Goal: Task Accomplishment & Management: Use online tool/utility

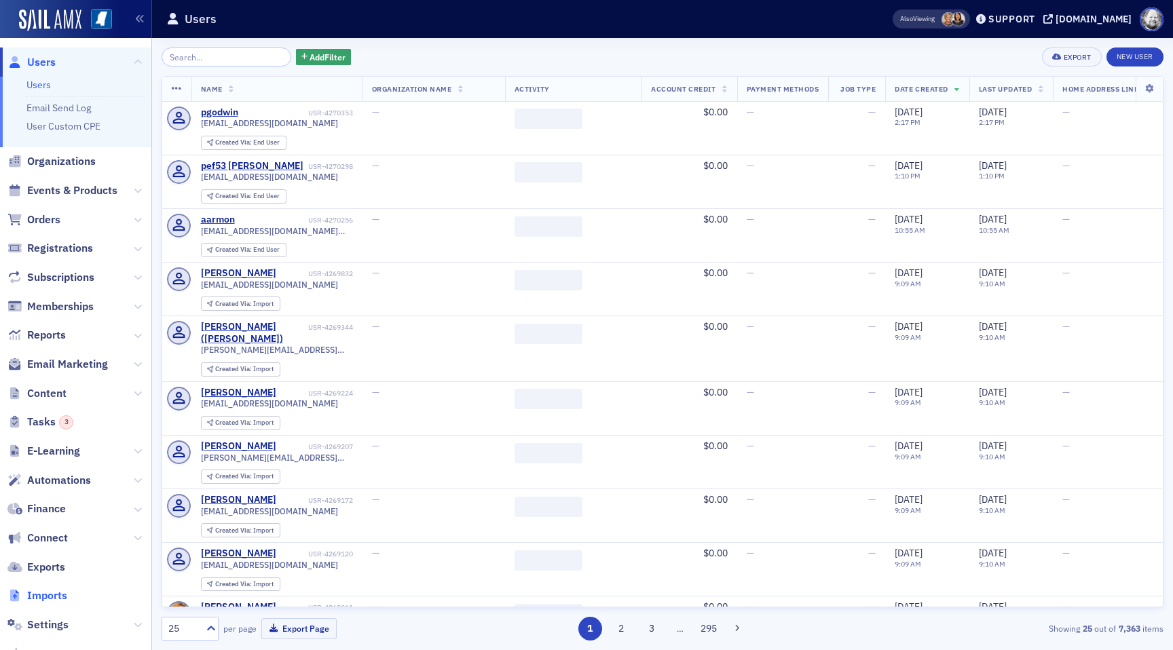
click at [45, 595] on span "Imports" at bounding box center [47, 595] width 40 height 15
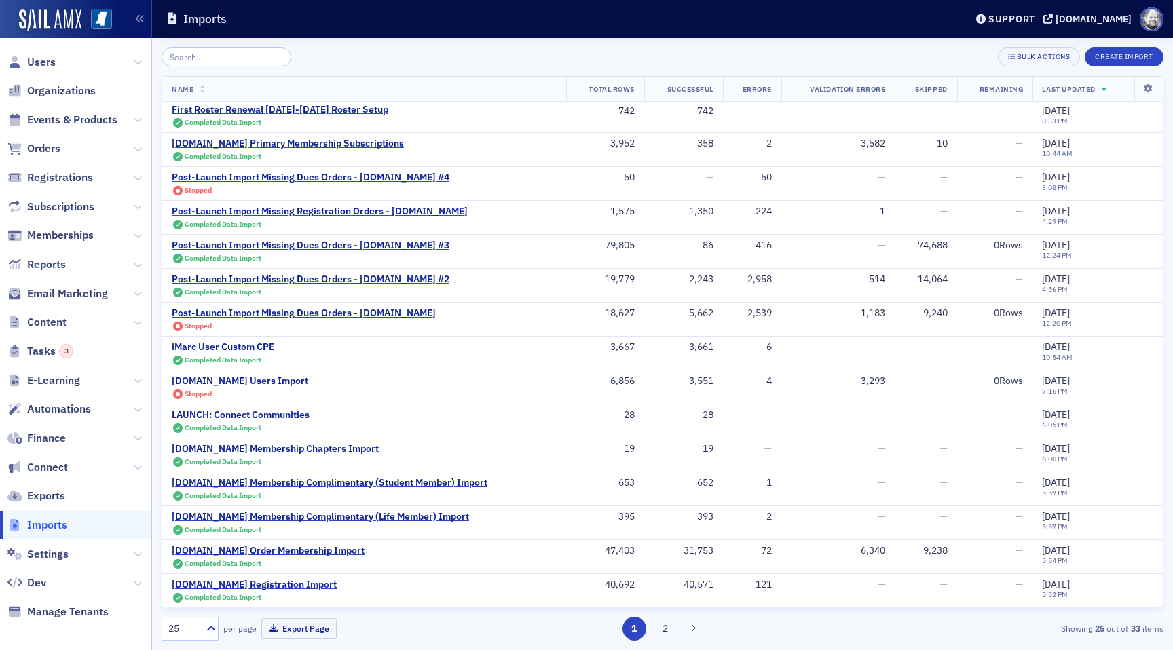
scroll to position [343, 0]
click at [234, 59] on input "search" at bounding box center [227, 57] width 130 height 19
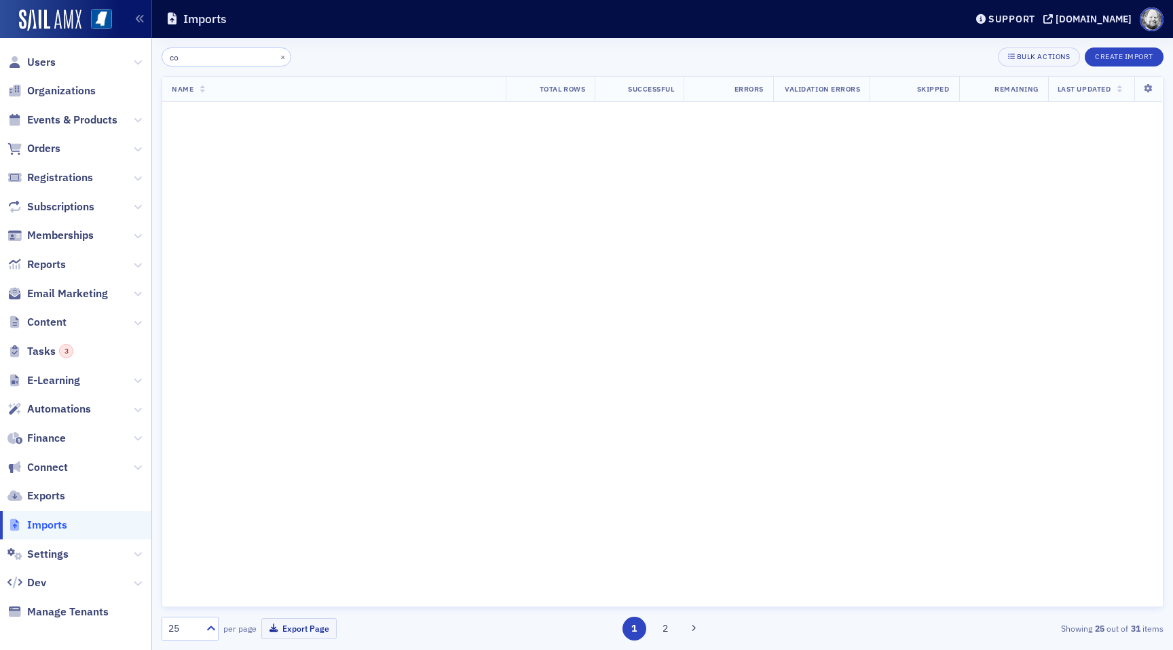
scroll to position [1208, 0]
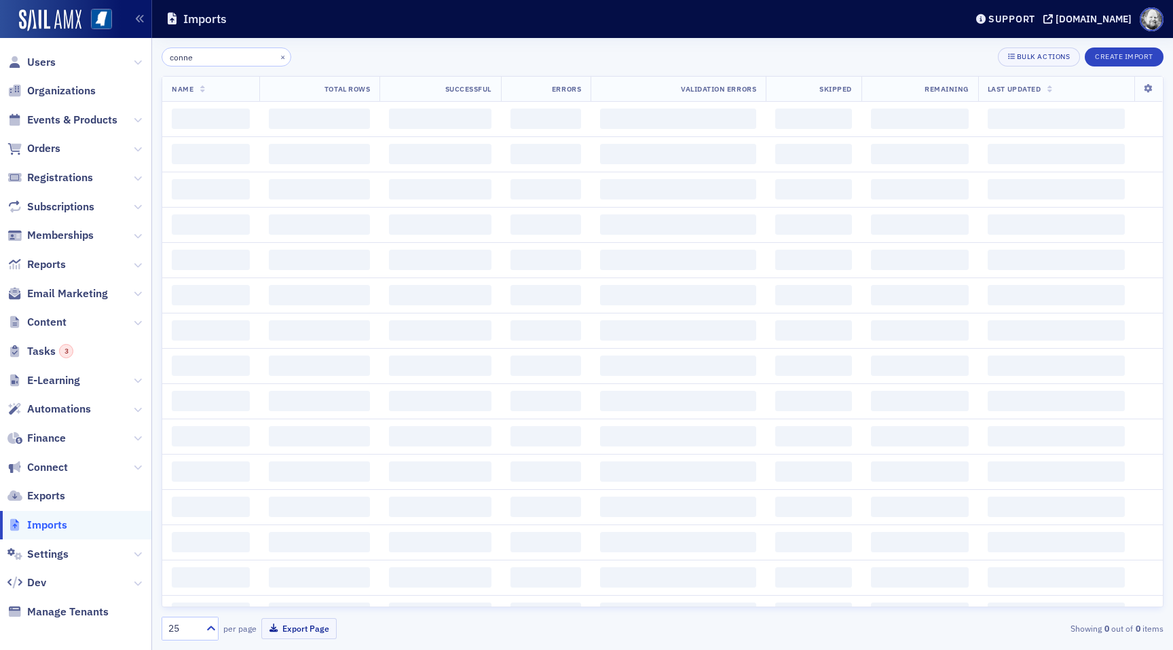
type input "connec"
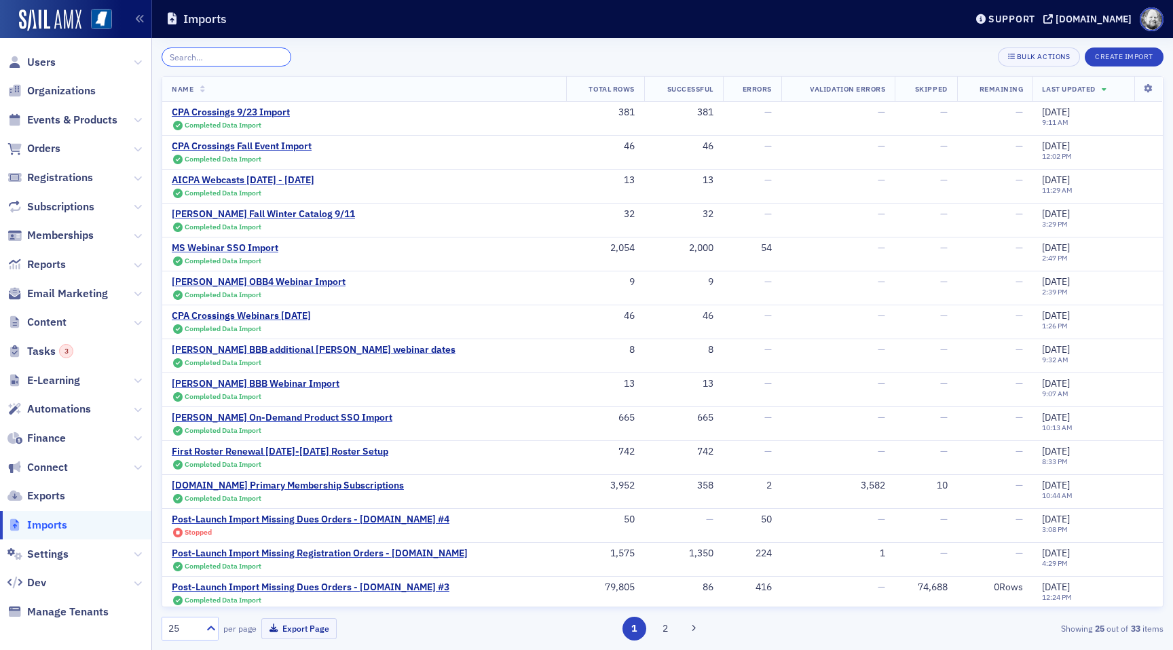
click at [214, 59] on input "search" at bounding box center [227, 57] width 130 height 19
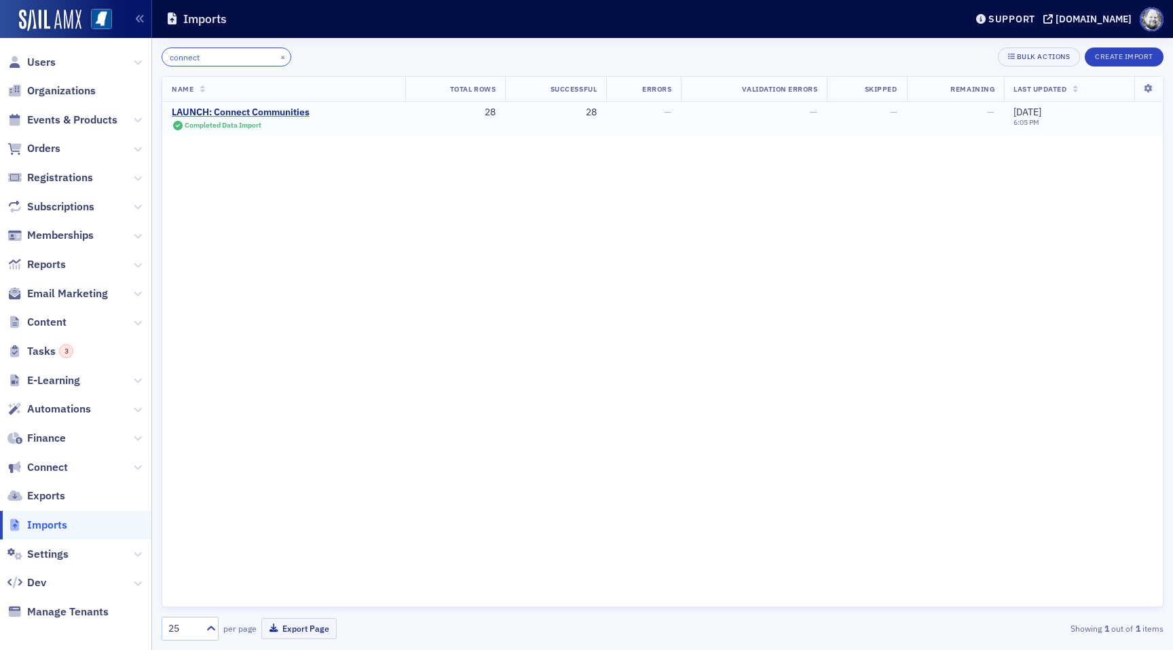
type input "connect"
click at [252, 113] on div "LAUNCH: Connect Communities" at bounding box center [241, 113] width 138 height 12
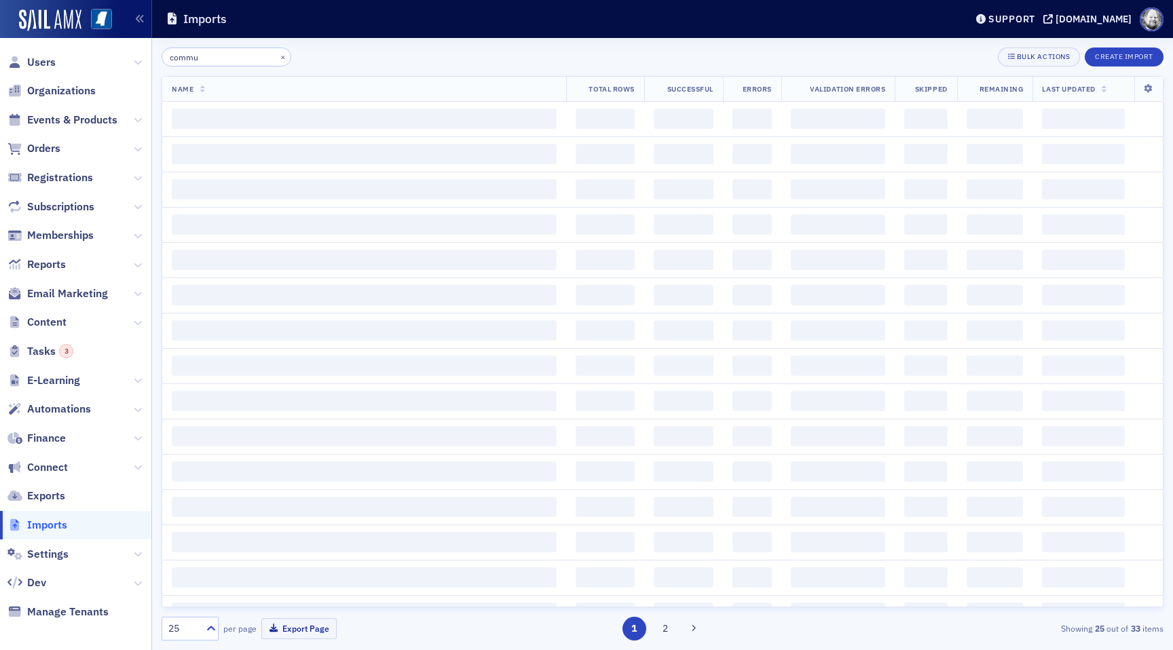
type input "commun"
type input "topic"
type input "repli"
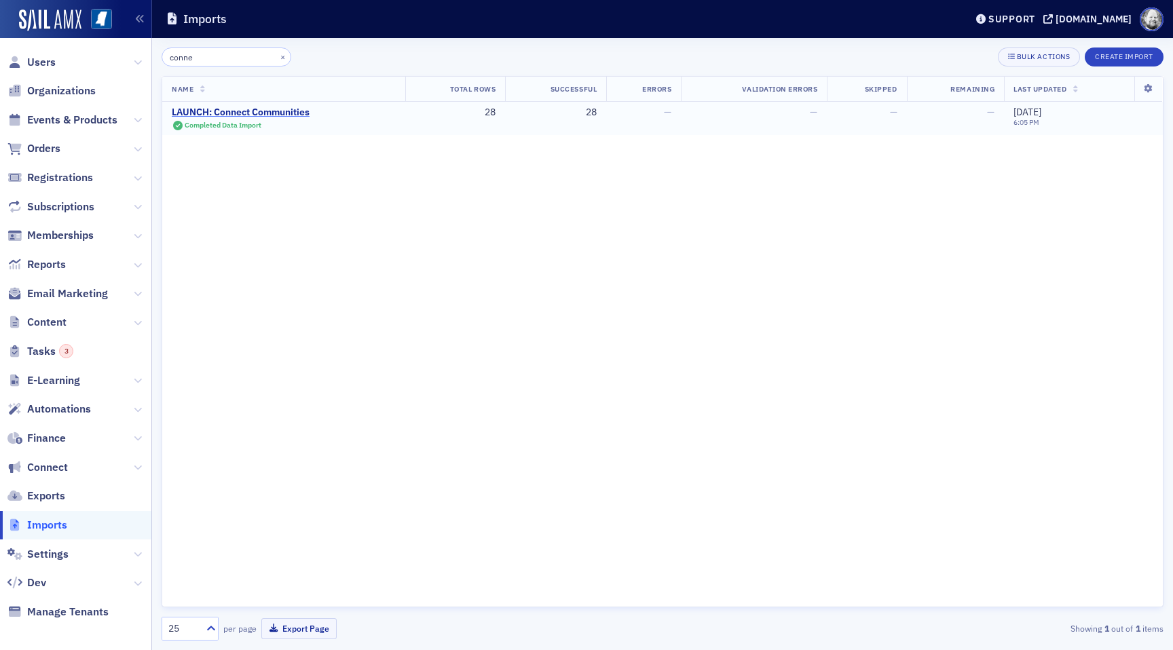
type input "conne"
click at [289, 111] on div "LAUNCH: Connect Communities" at bounding box center [241, 113] width 138 height 12
